Goal: Task Accomplishment & Management: Use online tool/utility

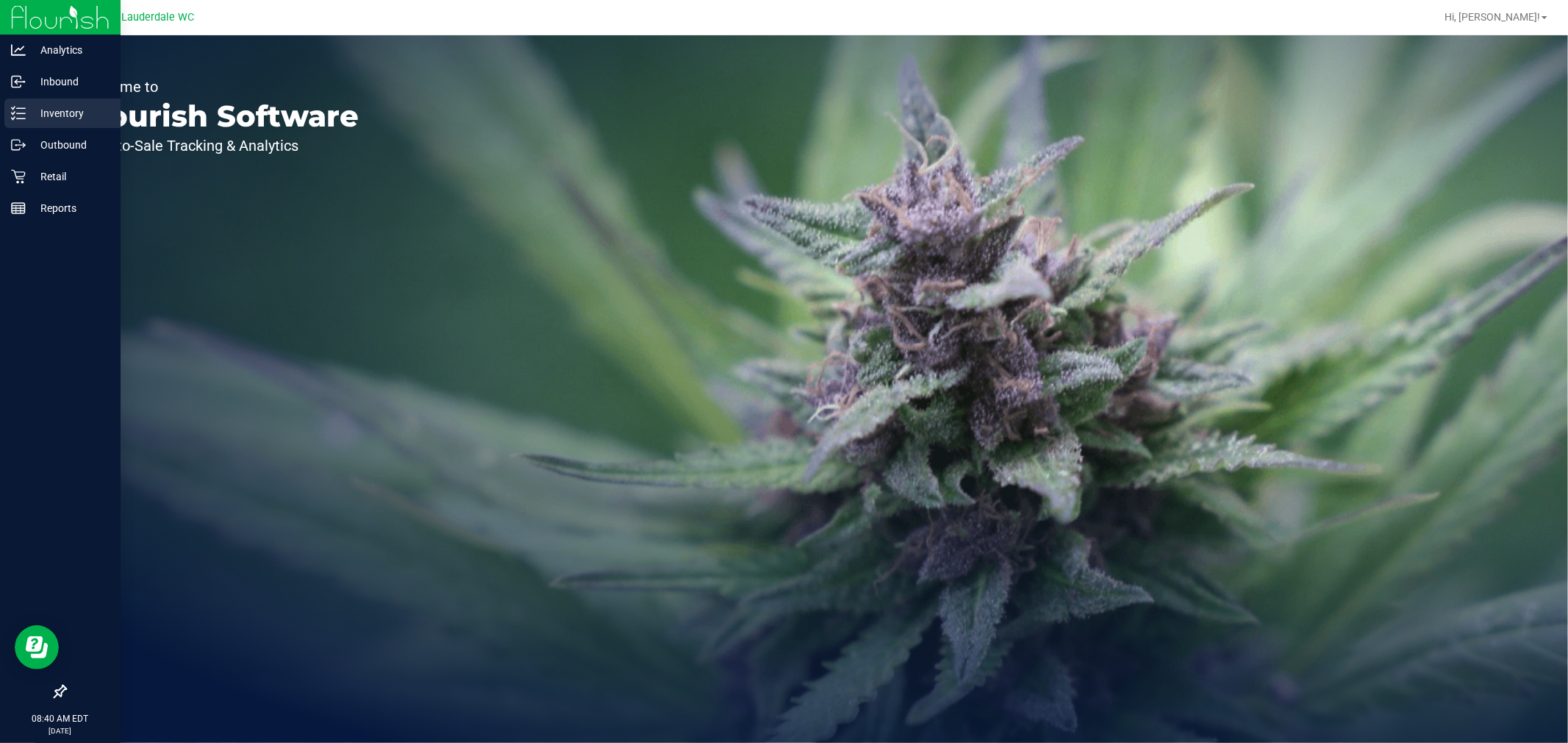
click at [33, 128] on link "Inventory" at bounding box center [60, 114] width 120 height 31
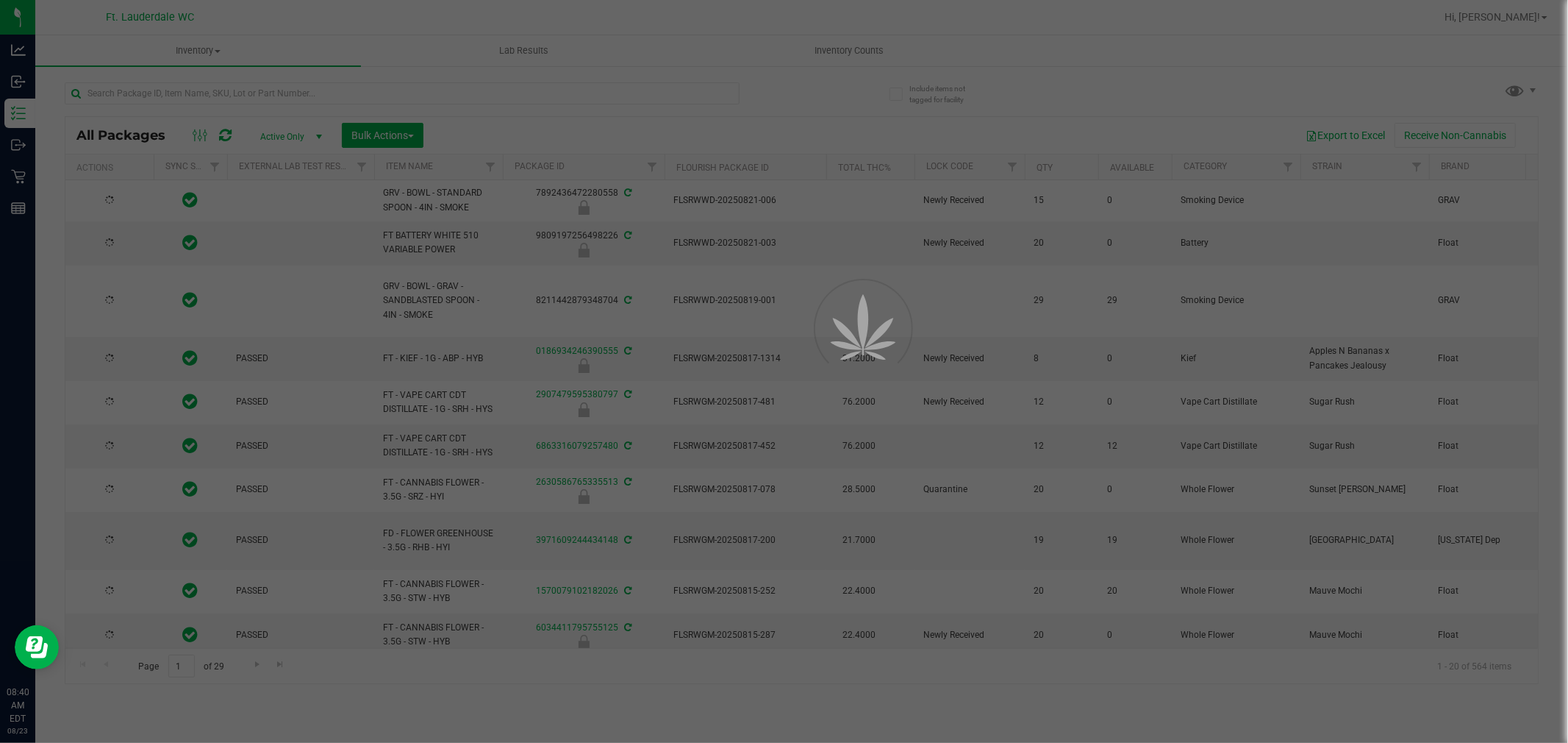
click at [255, 85] on div at bounding box center [784, 371] width 1568 height 743
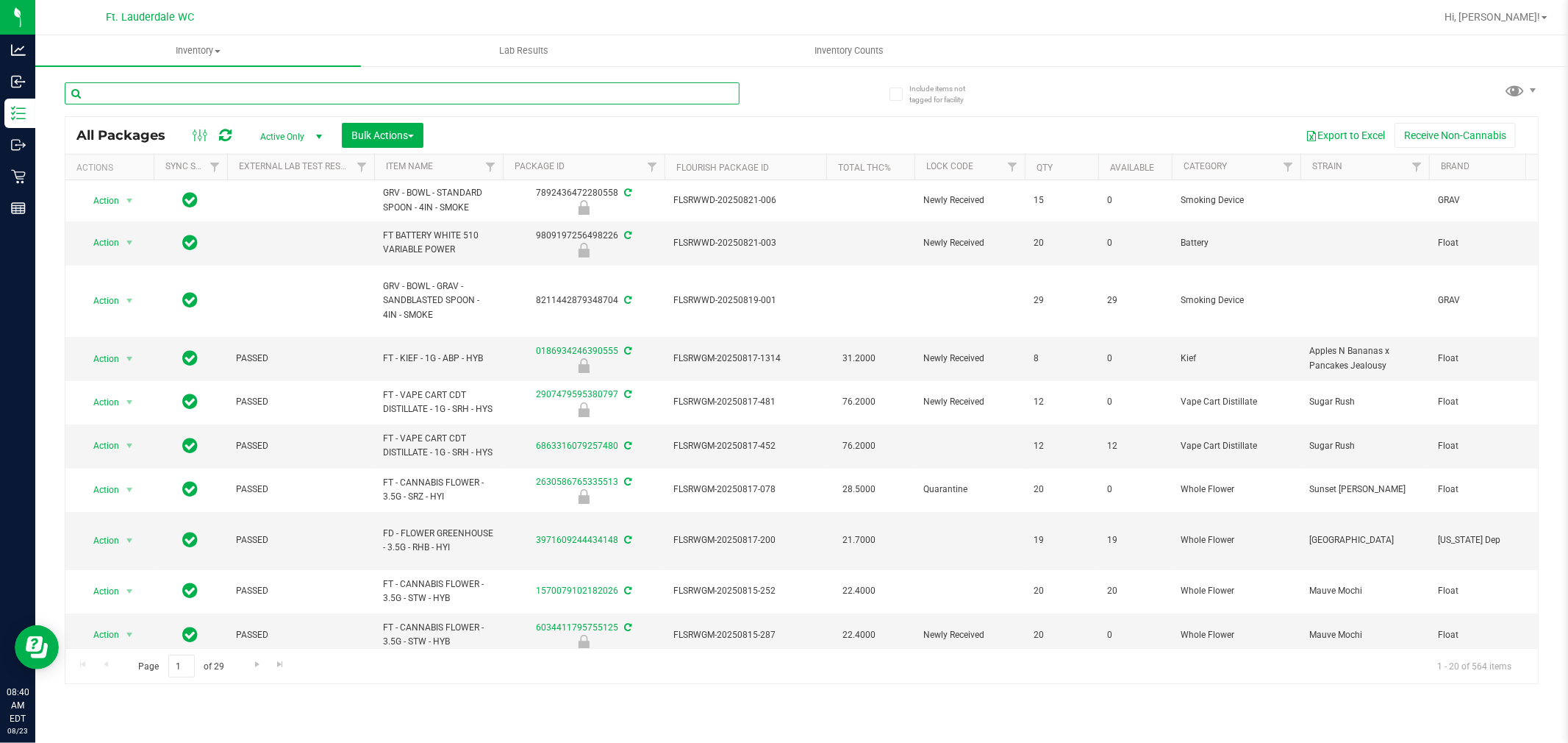
click at [255, 90] on input "text" at bounding box center [402, 94] width 675 height 22
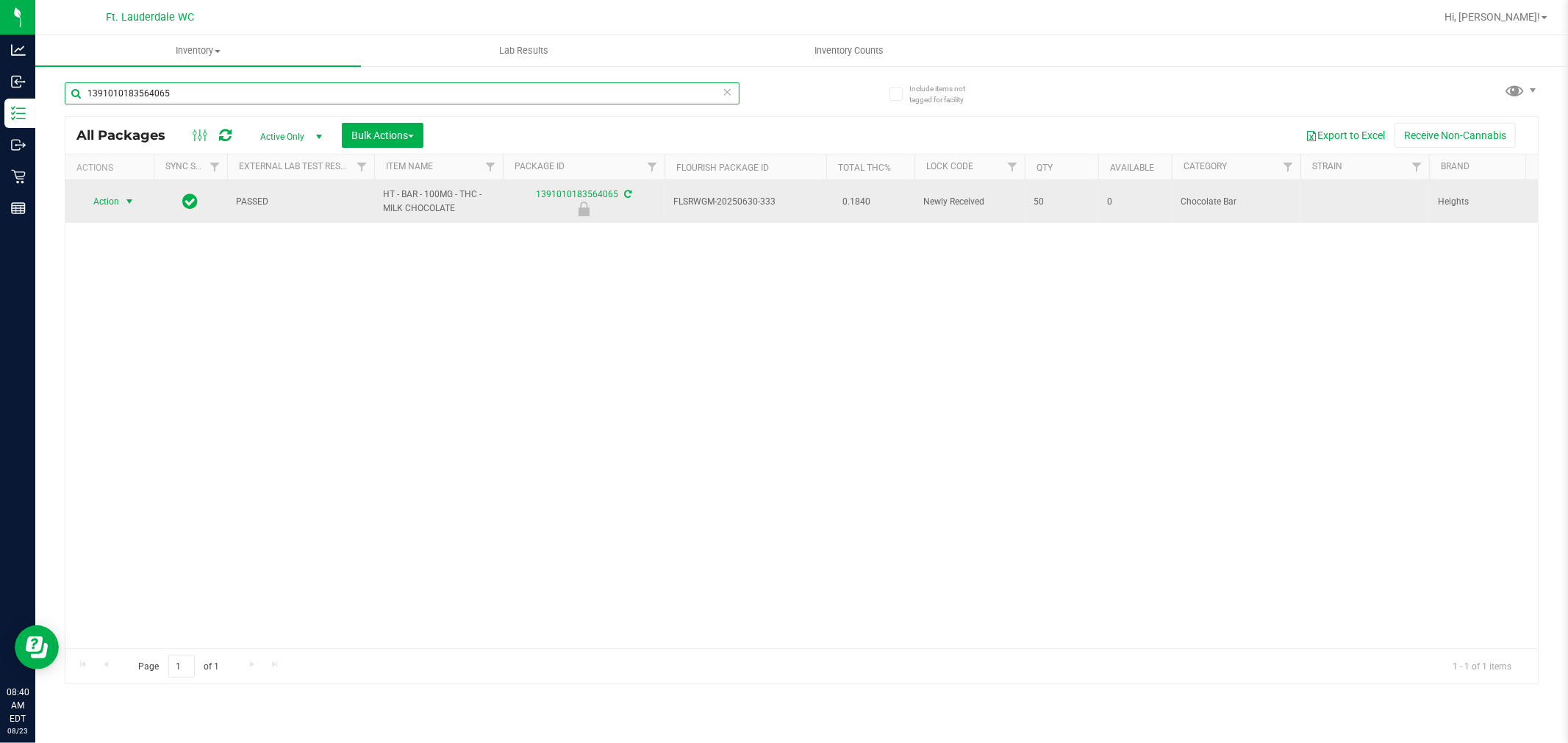
type input "1391010183564065"
click at [120, 208] on span "select" at bounding box center [129, 202] width 18 height 21
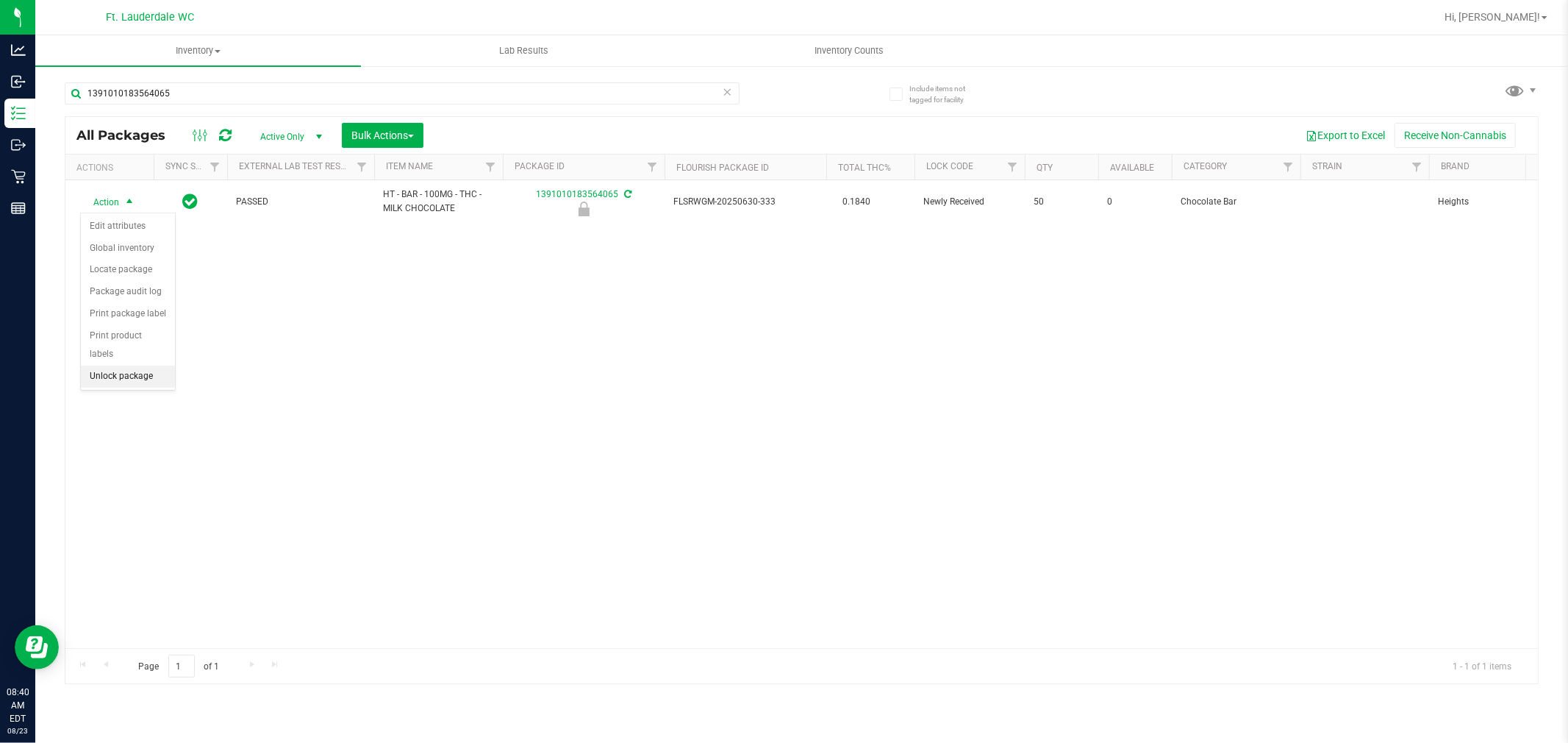
click at [120, 378] on li "Unlock package" at bounding box center [127, 377] width 94 height 22
